Goal: Book appointment/travel/reservation

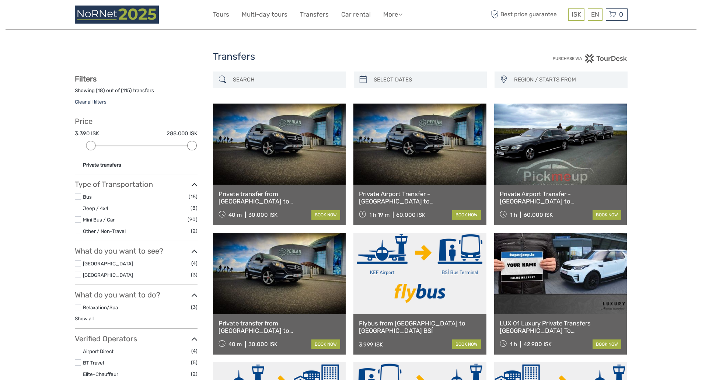
select select
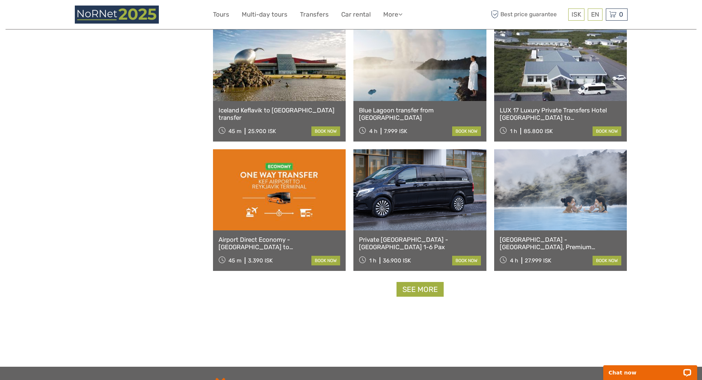
scroll to position [601, 0]
click at [415, 293] on link "See more" at bounding box center [420, 289] width 47 height 15
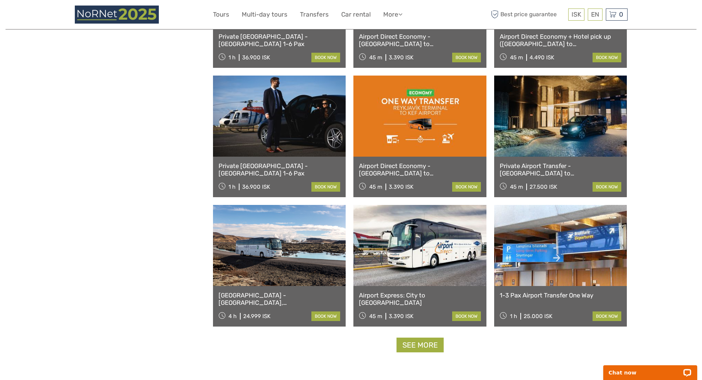
scroll to position [1321, 0]
click at [422, 345] on link "See more" at bounding box center [420, 345] width 47 height 15
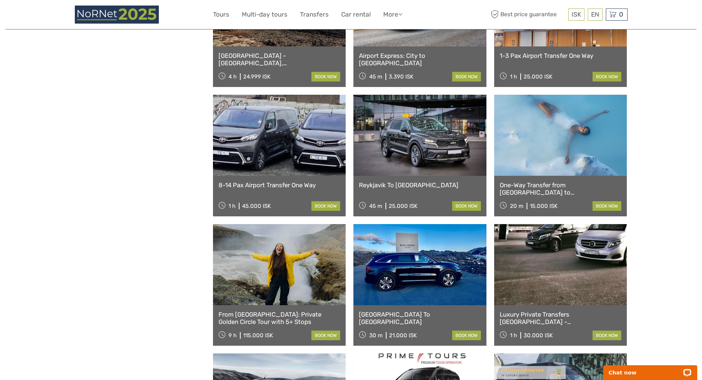
scroll to position [1561, 0]
click at [292, 286] on link at bounding box center [279, 264] width 133 height 81
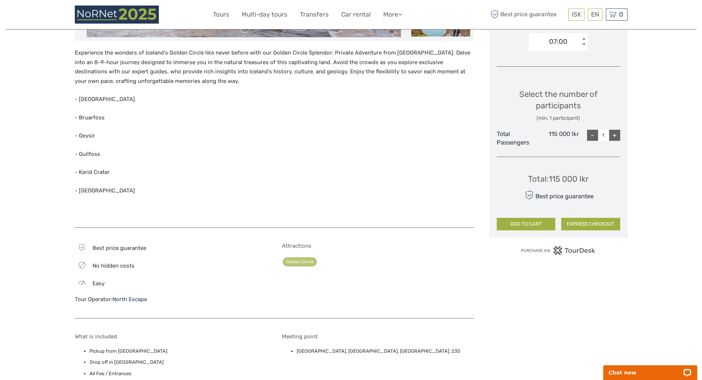
scroll to position [266, 0]
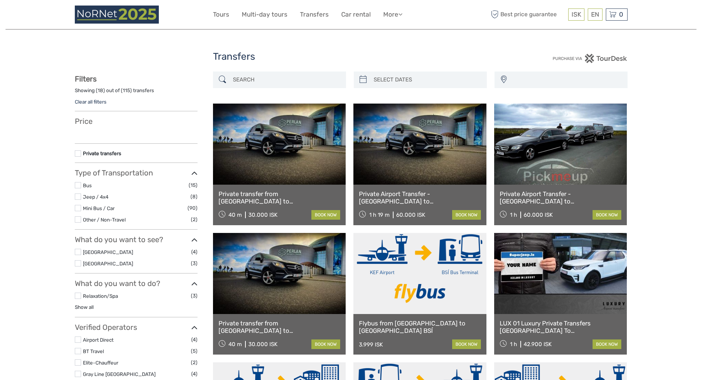
select select
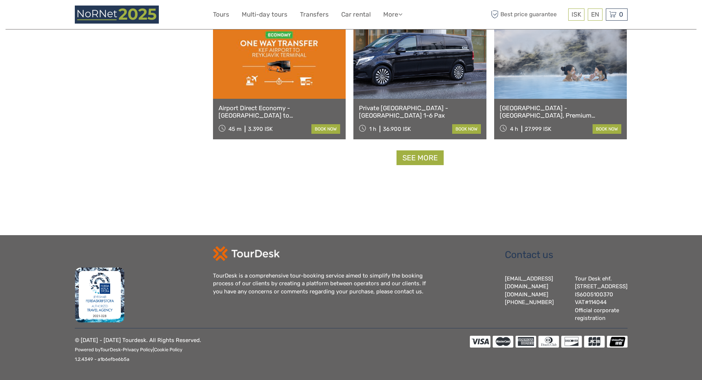
select select
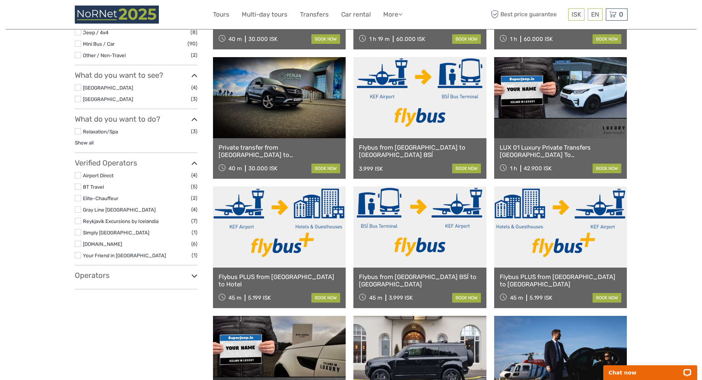
scroll to position [0, 0]
